Goal: Entertainment & Leisure: Consume media (video, audio)

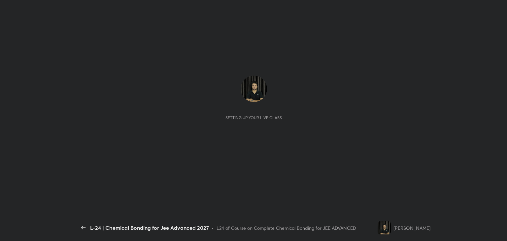
scroll to position [2, 0]
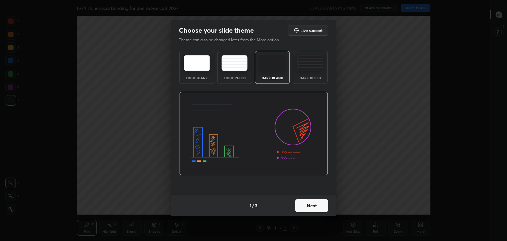
click at [313, 207] on button "Next" at bounding box center [311, 205] width 33 height 13
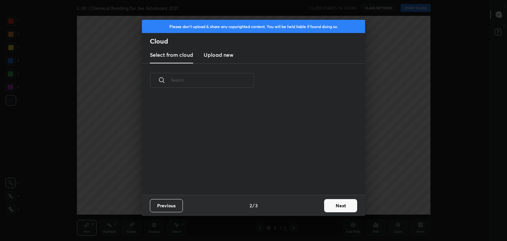
scroll to position [98, 212]
click at [333, 207] on button "Next" at bounding box center [340, 205] width 33 height 13
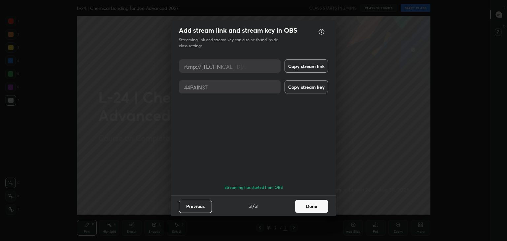
click at [308, 206] on button "Done" at bounding box center [311, 206] width 33 height 13
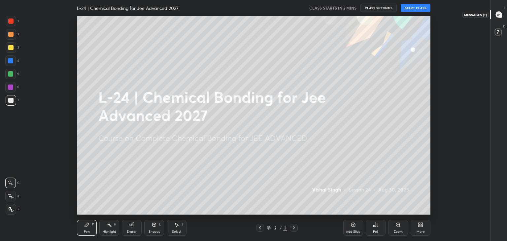
click at [499, 13] on icon at bounding box center [498, 15] width 6 height 6
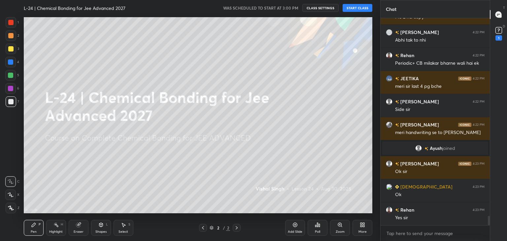
scroll to position [0, 0]
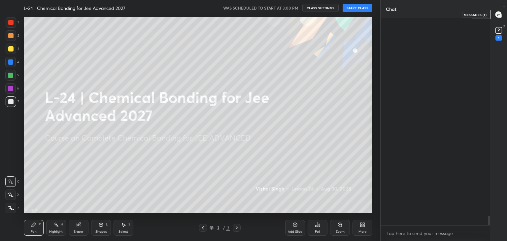
click at [498, 11] on icon at bounding box center [498, 14] width 7 height 7
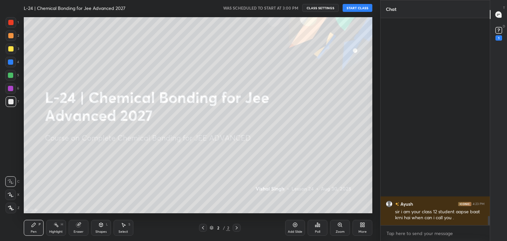
click at [498, 11] on icon at bounding box center [498, 14] width 7 height 7
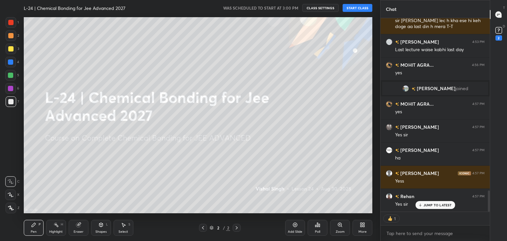
scroll to position [1569, 0]
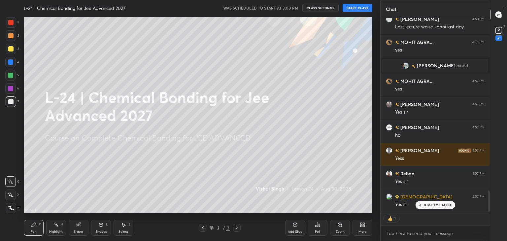
type textarea "x"
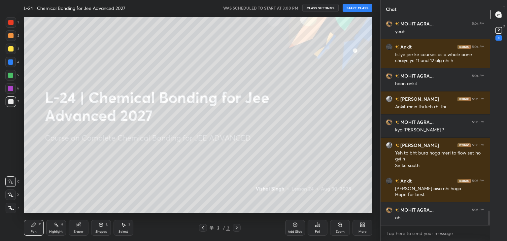
scroll to position [2747, 0]
